Goal: Information Seeking & Learning: Learn about a topic

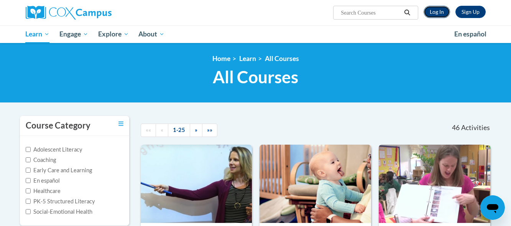
click at [437, 13] on link "Log In" at bounding box center [437, 12] width 26 height 12
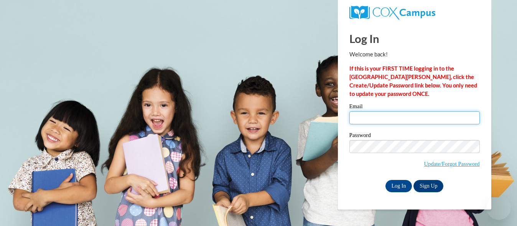
type input "jgerou@kusd.edu"
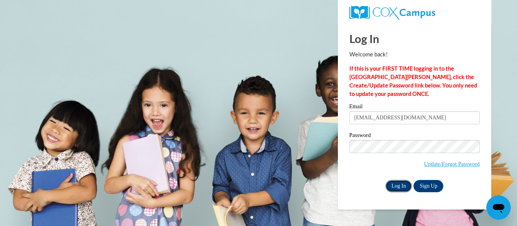
click at [403, 186] on input "Log In" at bounding box center [398, 186] width 27 height 12
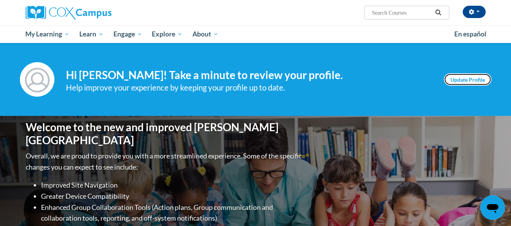
click at [461, 81] on link "Update Profile" at bounding box center [468, 79] width 48 height 12
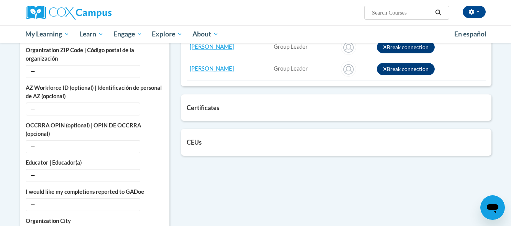
scroll to position [385, 0]
click at [261, 112] on div "Certificates List of certificates granted upon completion of activities Oral La…" at bounding box center [336, 107] width 311 height 26
click at [201, 108] on h5 "Certificates" at bounding box center [336, 107] width 299 height 7
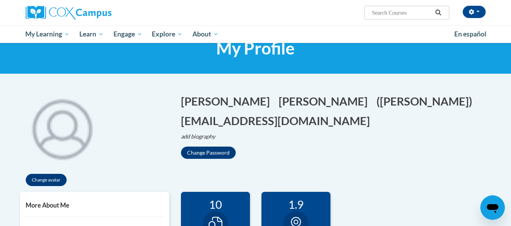
scroll to position [0, 0]
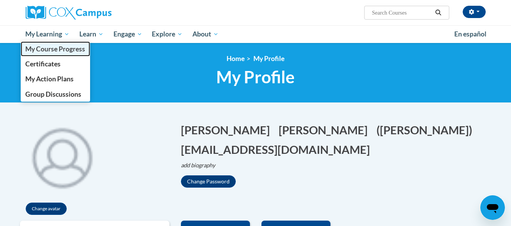
click at [64, 46] on span "My Course Progress" at bounding box center [55, 49] width 60 height 8
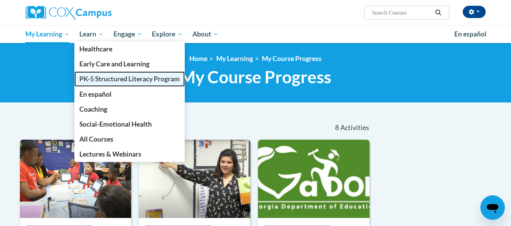
click at [95, 76] on span "PK-5 Structured Literacy Program" at bounding box center [129, 79] width 100 height 8
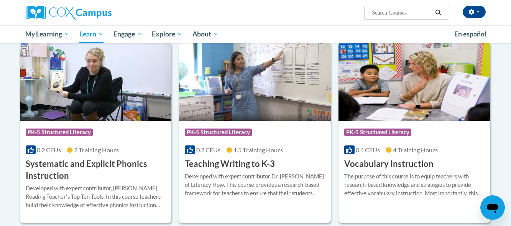
scroll to position [830, 0]
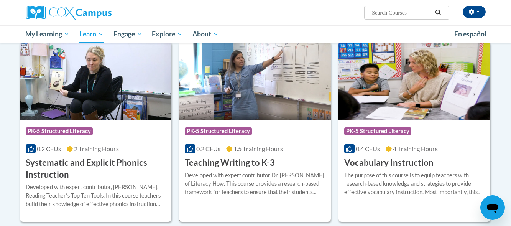
click at [225, 161] on h3 "Teaching Writing to K-3" at bounding box center [230, 163] width 90 height 12
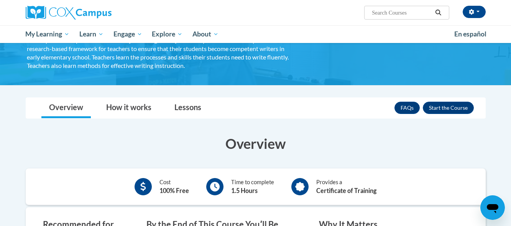
scroll to position [67, 0]
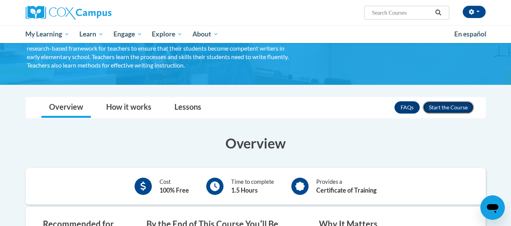
click at [444, 107] on button "Enroll" at bounding box center [448, 107] width 51 height 12
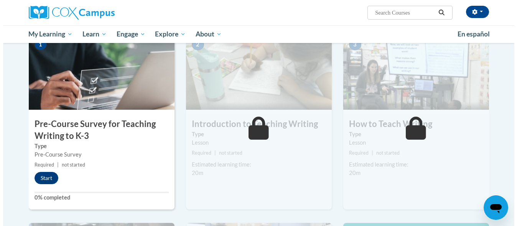
scroll to position [187, 0]
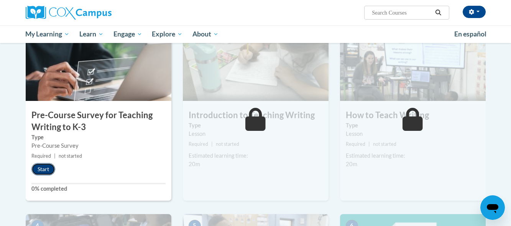
click at [43, 168] on button "Start" at bounding box center [43, 169] width 24 height 12
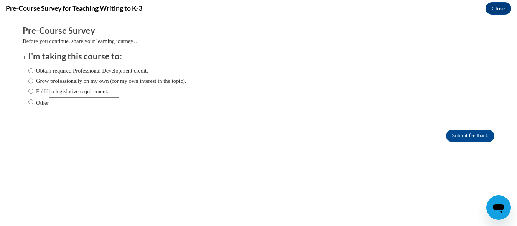
scroll to position [0, 0]
click at [28, 92] on input "Fulfill a legislative requirement." at bounding box center [30, 91] width 5 height 8
radio input "true"
click at [460, 133] on input "Submit feedback" at bounding box center [470, 136] width 48 height 12
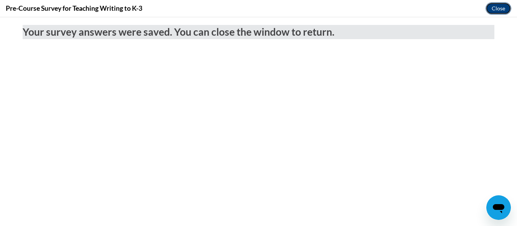
click at [498, 6] on button "Close" at bounding box center [498, 8] width 26 height 12
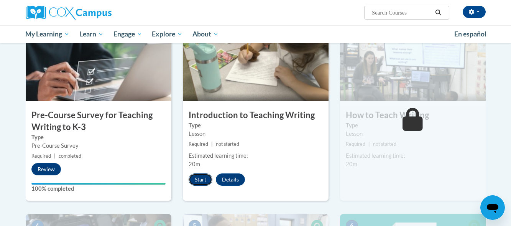
click at [204, 178] on button "Start" at bounding box center [201, 179] width 24 height 12
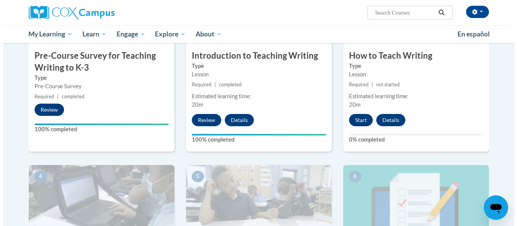
scroll to position [247, 0]
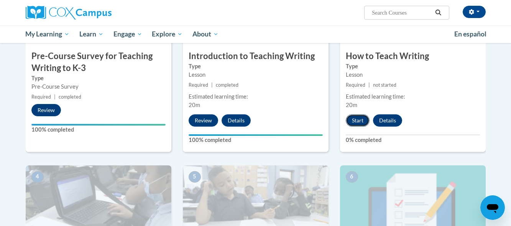
click at [358, 118] on button "Start" at bounding box center [358, 120] width 24 height 12
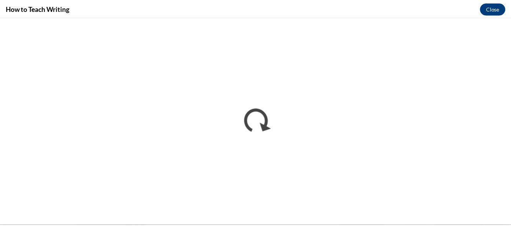
scroll to position [0, 0]
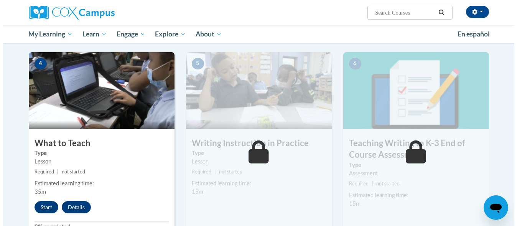
scroll to position [362, 0]
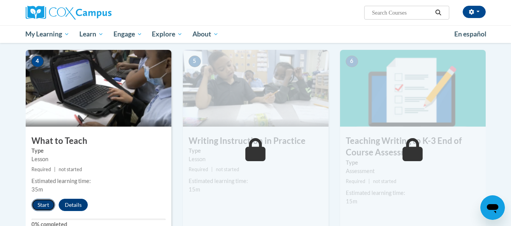
click at [44, 204] on button "Start" at bounding box center [43, 205] width 24 height 12
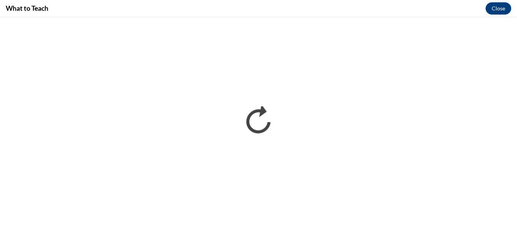
scroll to position [0, 0]
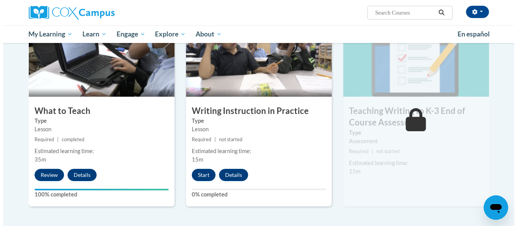
scroll to position [395, 0]
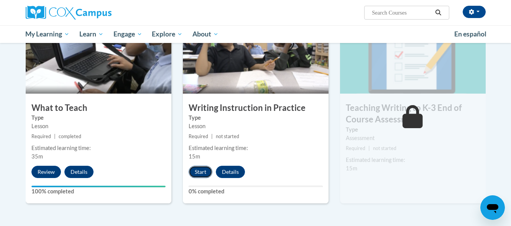
click at [202, 173] on button "Start" at bounding box center [201, 172] width 24 height 12
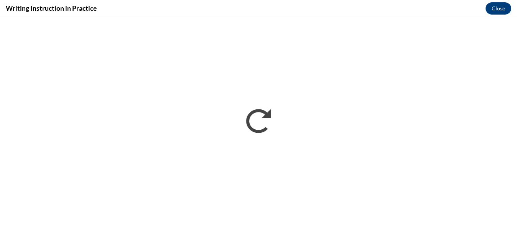
scroll to position [0, 0]
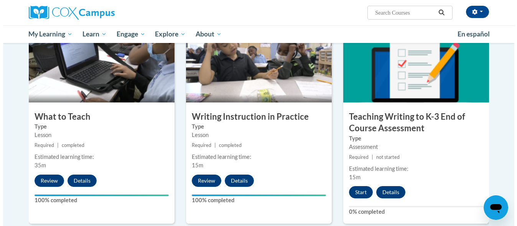
scroll to position [386, 0]
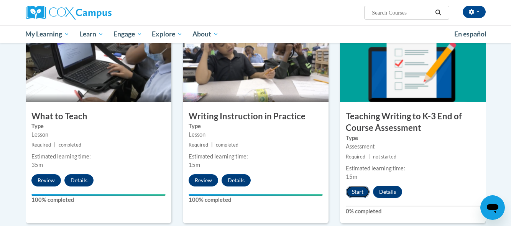
click at [359, 190] on button "Start" at bounding box center [358, 192] width 24 height 12
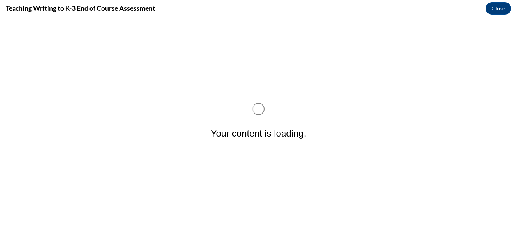
scroll to position [0, 0]
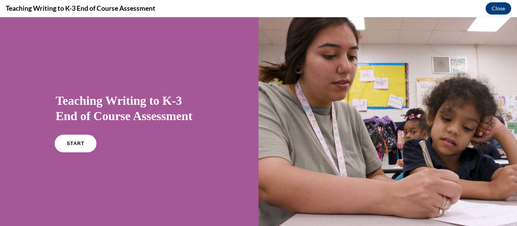
click at [67, 138] on link "START" at bounding box center [75, 144] width 42 height 18
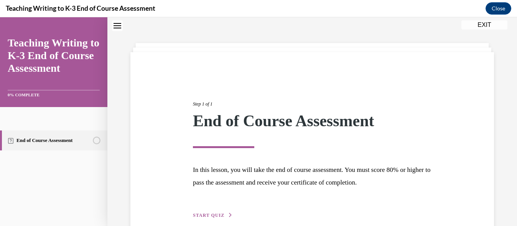
scroll to position [63, 0]
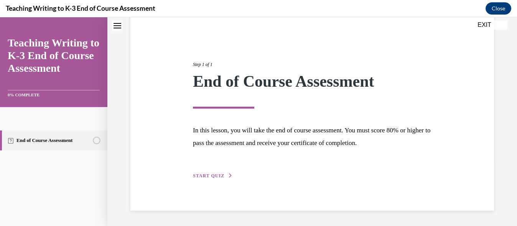
click at [217, 175] on span "START QUIZ" at bounding box center [208, 175] width 31 height 5
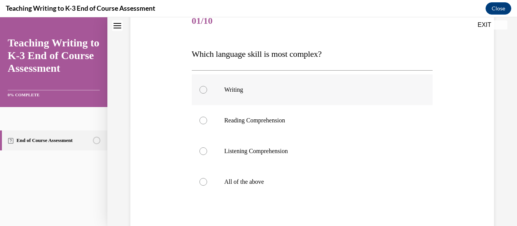
scroll to position [103, 0]
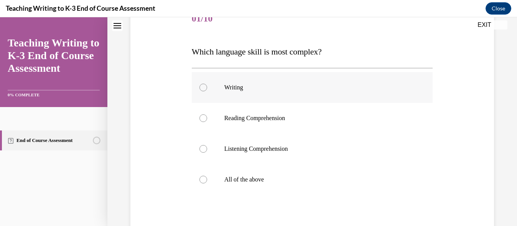
click at [201, 91] on label "Writing" at bounding box center [312, 87] width 241 height 31
click at [201, 91] on input "Writing" at bounding box center [203, 88] width 8 height 8
radio input "true"
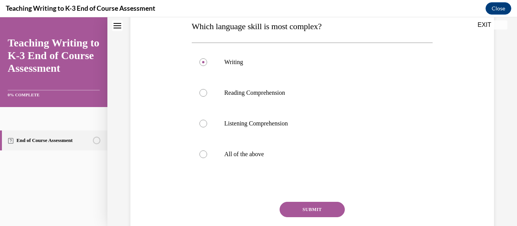
click at [310, 211] on button "SUBMIT" at bounding box center [311, 209] width 65 height 15
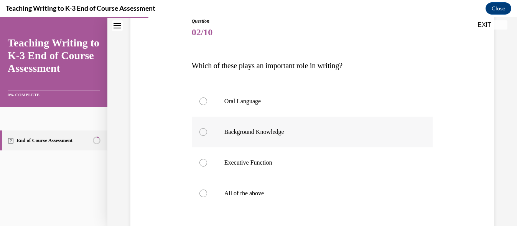
scroll to position [89, 0]
click at [204, 195] on div at bounding box center [203, 193] width 8 height 8
click at [204, 195] on input "All of the above" at bounding box center [203, 193] width 8 height 8
radio input "true"
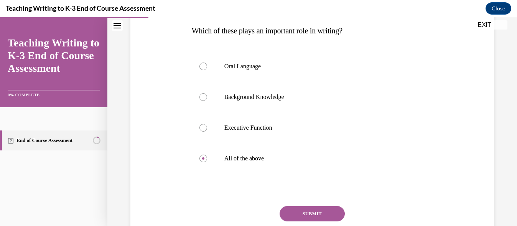
click at [306, 212] on button "SUBMIT" at bounding box center [311, 213] width 65 height 15
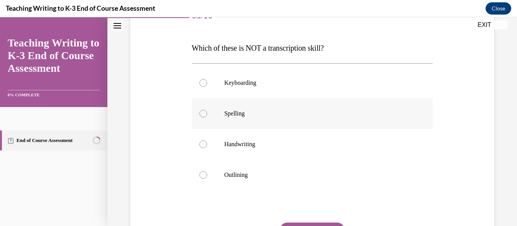
scroll to position [108, 0]
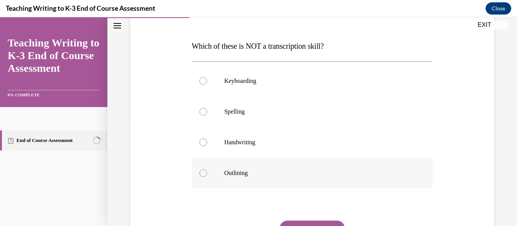
click at [204, 174] on div at bounding box center [203, 173] width 8 height 8
click at [204, 174] on input "Outlining" at bounding box center [203, 173] width 8 height 8
radio input "true"
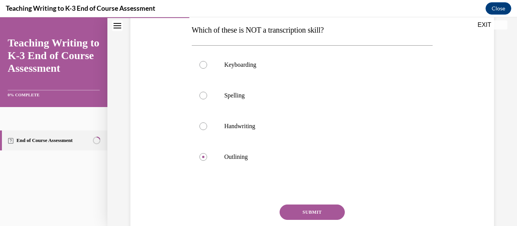
click at [311, 214] on button "SUBMIT" at bounding box center [311, 211] width 65 height 15
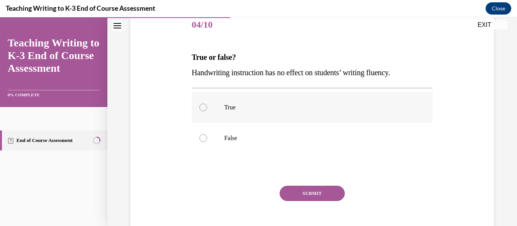
scroll to position [96, 0]
click at [231, 143] on label "False" at bounding box center [312, 138] width 241 height 31
click at [207, 142] on input "False" at bounding box center [203, 139] width 8 height 8
radio input "true"
click at [308, 191] on button "SUBMIT" at bounding box center [311, 193] width 65 height 15
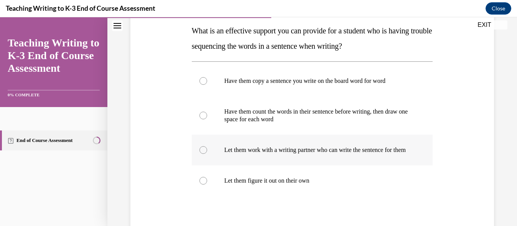
scroll to position [125, 0]
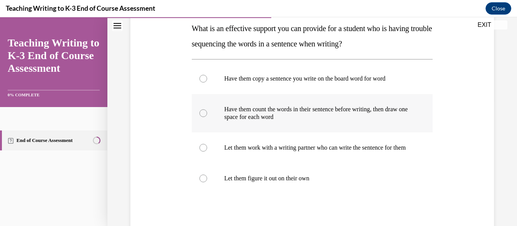
click at [263, 125] on label "Have them count the words in their sentence before writing, then draw one space…" at bounding box center [312, 113] width 241 height 38
click at [207, 117] on input "Have them count the words in their sentence before writing, then draw one space…" at bounding box center [203, 113] width 8 height 8
radio input "true"
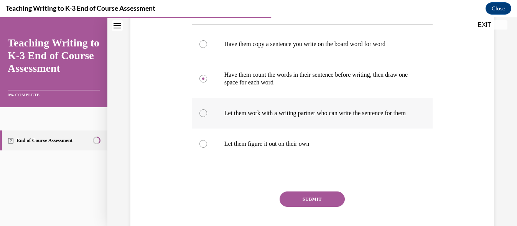
scroll to position [161, 0]
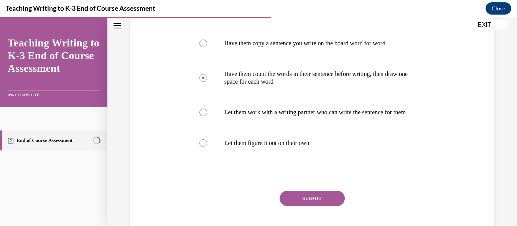
click at [306, 204] on button "SUBMIT" at bounding box center [311, 198] width 65 height 15
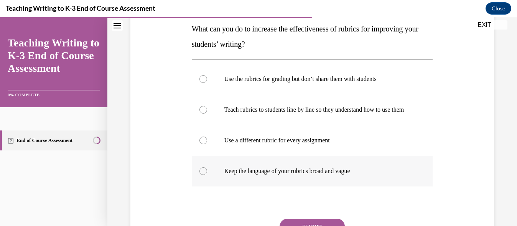
scroll to position [125, 0]
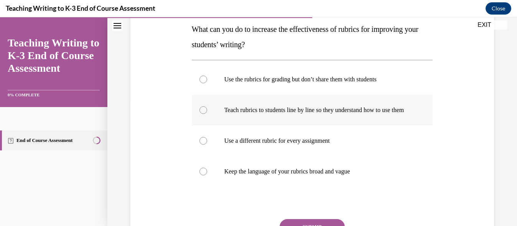
click at [258, 112] on p "Teach rubrics to students line by line so they understand how to use them" at bounding box center [318, 110] width 189 height 8
click at [207, 112] on input "Teach rubrics to students line by line so they understand how to use them" at bounding box center [203, 110] width 8 height 8
radio input "true"
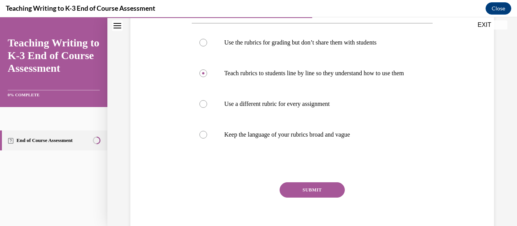
click at [306, 196] on button "SUBMIT" at bounding box center [311, 189] width 65 height 15
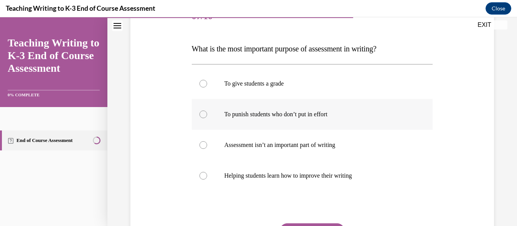
scroll to position [111, 0]
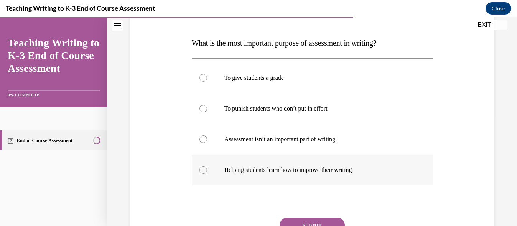
click at [251, 179] on label "Helping students learn how to improve their writing" at bounding box center [312, 170] width 241 height 31
click at [207, 174] on input "Helping students learn how to improve their writing" at bounding box center [203, 170] width 8 height 8
radio input "true"
click at [308, 224] on button "SUBMIT" at bounding box center [311, 224] width 65 height 15
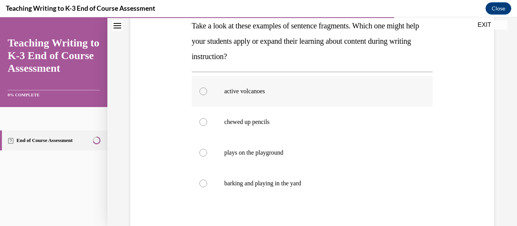
scroll to position [128, 0]
click at [235, 98] on label "active volcanoes" at bounding box center [312, 91] width 241 height 31
click at [207, 95] on input "active volcanoes" at bounding box center [203, 92] width 8 height 8
radio input "true"
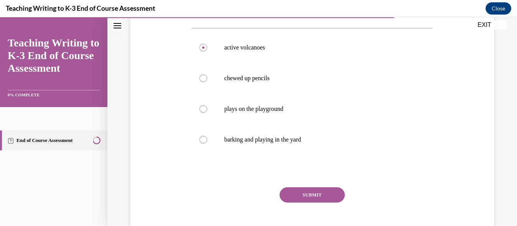
click at [306, 194] on button "SUBMIT" at bounding box center [311, 194] width 65 height 15
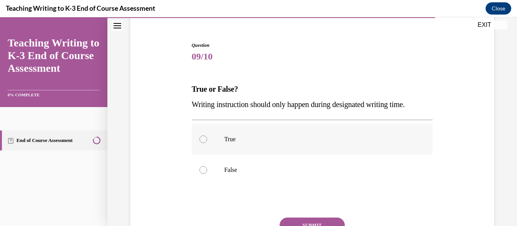
scroll to position [65, 0]
click at [236, 169] on p "False" at bounding box center [318, 170] width 189 height 8
click at [207, 169] on input "False" at bounding box center [203, 170] width 8 height 8
radio input "true"
click at [313, 219] on button "SUBMIT" at bounding box center [311, 224] width 65 height 15
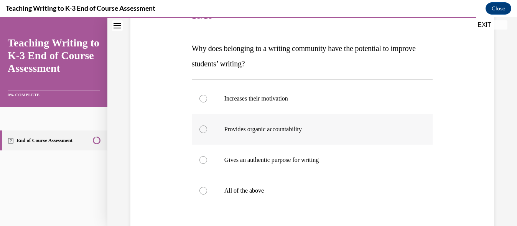
scroll to position [110, 0]
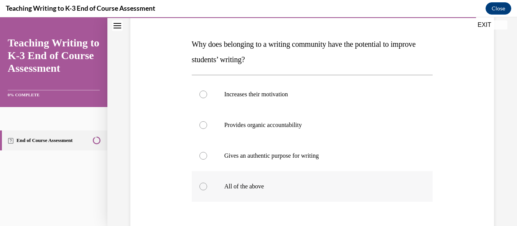
click at [224, 188] on p "All of the above" at bounding box center [318, 186] width 189 height 8
click at [207, 188] on input "All of the above" at bounding box center [203, 186] width 8 height 8
radio input "true"
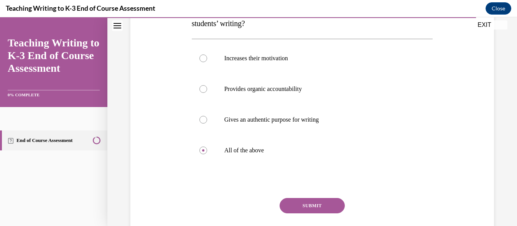
scroll to position [146, 0]
click at [306, 204] on button "SUBMIT" at bounding box center [311, 204] width 65 height 15
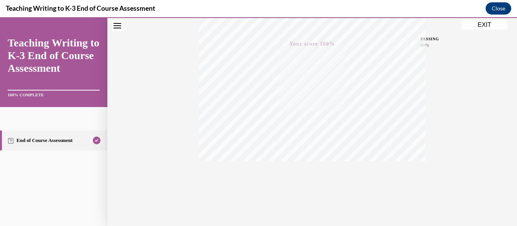
scroll to position [184, 0]
click at [477, 26] on button "EXIT" at bounding box center [484, 24] width 46 height 9
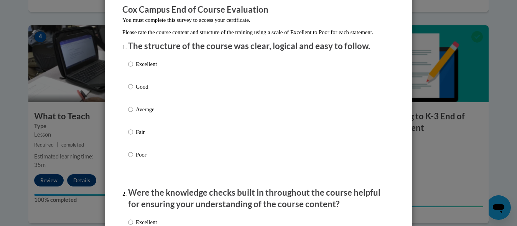
scroll to position [67, 0]
click at [130, 113] on input "Average" at bounding box center [130, 109] width 5 height 8
radio input "true"
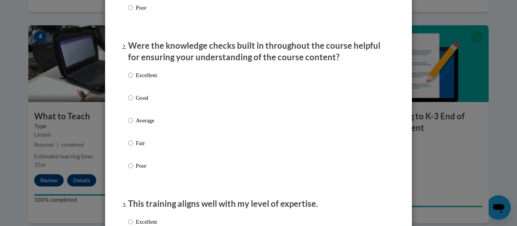
scroll to position [215, 0]
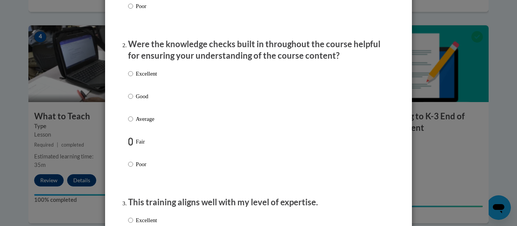
click at [129, 146] on input "Fair" at bounding box center [130, 141] width 5 height 8
radio input "true"
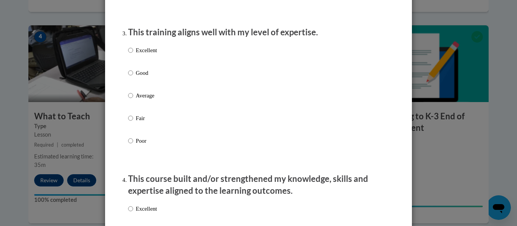
scroll to position [385, 0]
click at [128, 145] on input "Poor" at bounding box center [130, 140] width 5 height 8
radio input "true"
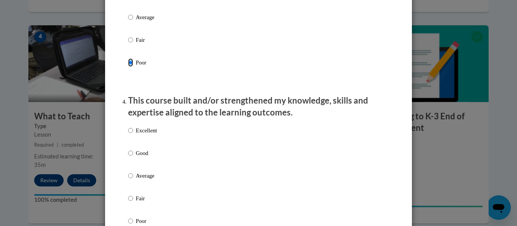
scroll to position [463, 0]
click at [136, 22] on p "Average" at bounding box center [146, 17] width 21 height 8
click at [133, 22] on input "Average" at bounding box center [130, 17] width 5 height 8
radio input "true"
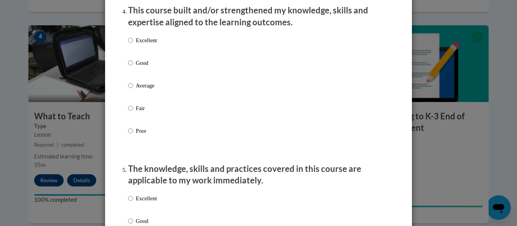
scroll to position [554, 0]
click at [138, 133] on p "Poor" at bounding box center [146, 130] width 21 height 8
click at [133, 133] on input "Poor" at bounding box center [130, 130] width 5 height 8
radio input "true"
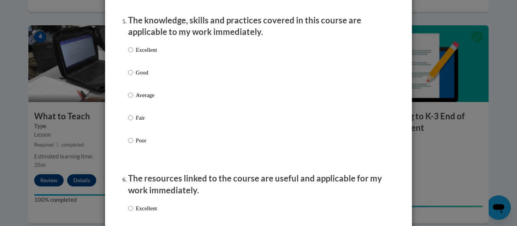
scroll to position [702, 0]
click at [138, 99] on p "Average" at bounding box center [146, 94] width 21 height 8
click at [133, 99] on input "Average" at bounding box center [130, 94] width 5 height 8
radio input "true"
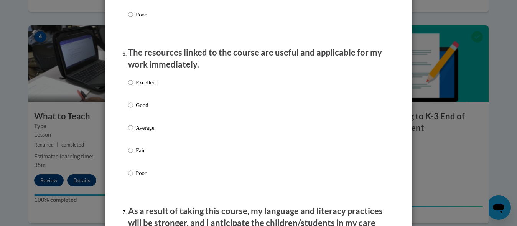
scroll to position [828, 0]
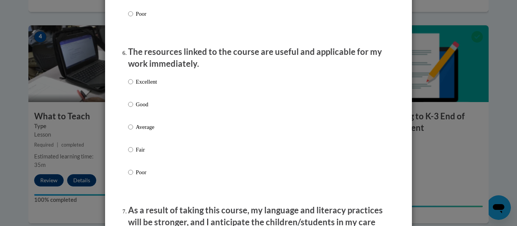
click at [136, 131] on p "Average" at bounding box center [146, 127] width 21 height 8
click at [133, 131] on input "Average" at bounding box center [130, 127] width 5 height 8
radio input "true"
click at [136, 108] on p "Good" at bounding box center [146, 104] width 21 height 8
click at [133, 108] on input "Good" at bounding box center [130, 104] width 5 height 8
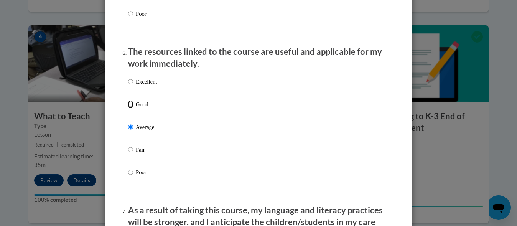
radio input "true"
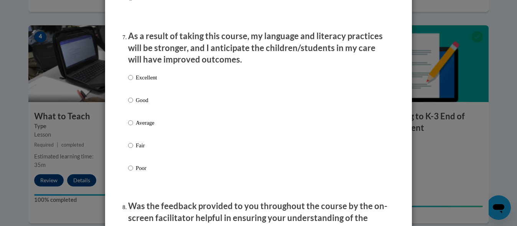
scroll to position [1003, 0]
click at [143, 127] on p "Average" at bounding box center [146, 122] width 21 height 8
click at [133, 127] on input "Average" at bounding box center [130, 122] width 5 height 8
radio input "true"
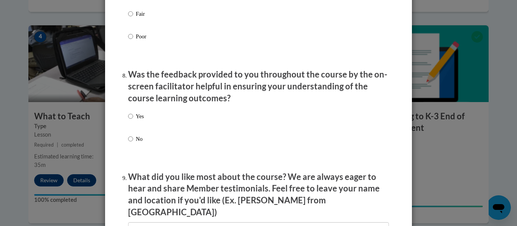
scroll to position [1137, 0]
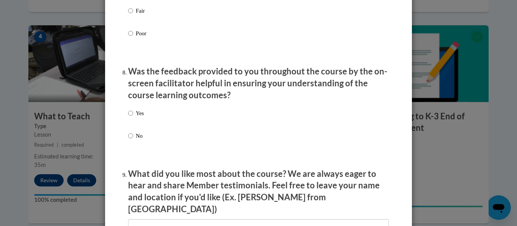
click at [146, 142] on div "Yes No" at bounding box center [258, 133] width 261 height 57
click at [130, 140] on input "No" at bounding box center [130, 135] width 5 height 8
radio input "true"
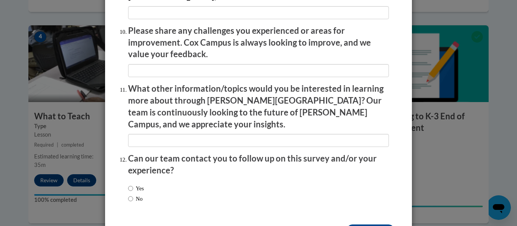
scroll to position [1367, 0]
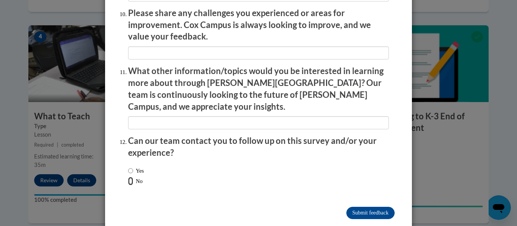
click at [130, 177] on input "No" at bounding box center [130, 181] width 5 height 8
radio input "true"
click at [358, 207] on input "Submit feedback" at bounding box center [370, 213] width 48 height 12
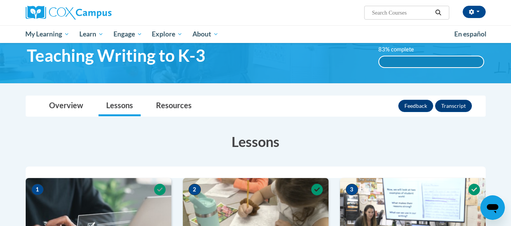
scroll to position [0, 0]
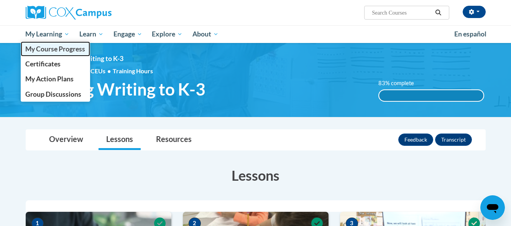
click at [65, 49] on span "My Course Progress" at bounding box center [55, 49] width 60 height 8
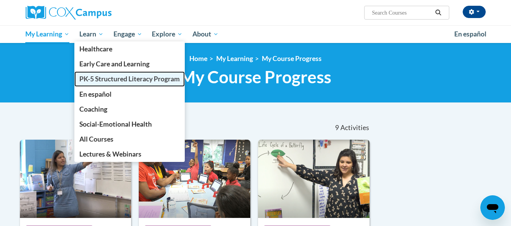
click at [108, 76] on span "PK-5 Structured Literacy Program" at bounding box center [129, 79] width 100 height 8
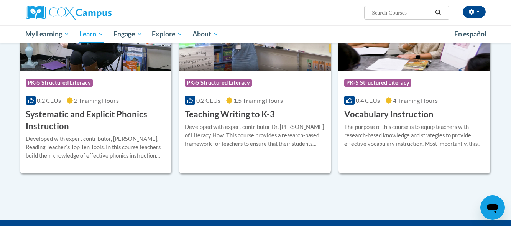
scroll to position [878, 0]
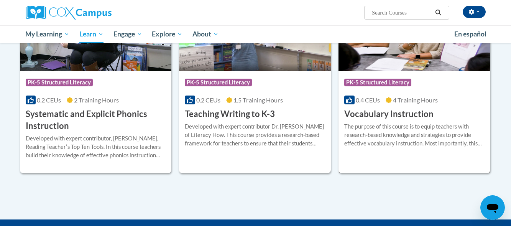
click at [386, 116] on h3 "Vocabulary Instruction" at bounding box center [388, 114] width 89 height 12
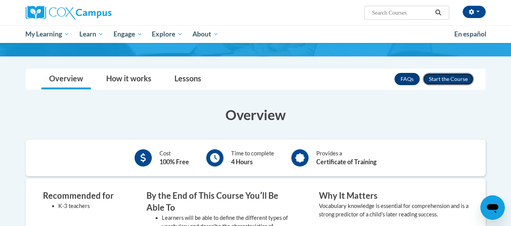
click at [447, 76] on button "Enroll" at bounding box center [448, 79] width 51 height 12
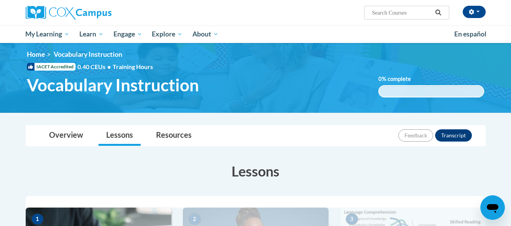
scroll to position [7, 0]
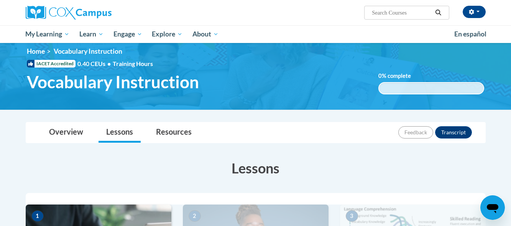
click at [28, 65] on icon at bounding box center [31, 64] width 8 height 8
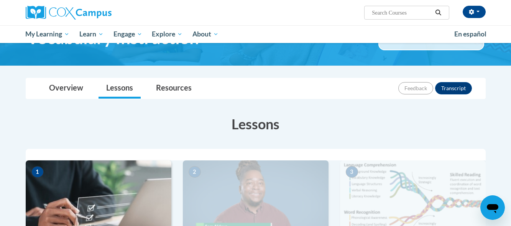
scroll to position [51, 0]
